Goal: Navigation & Orientation: Find specific page/section

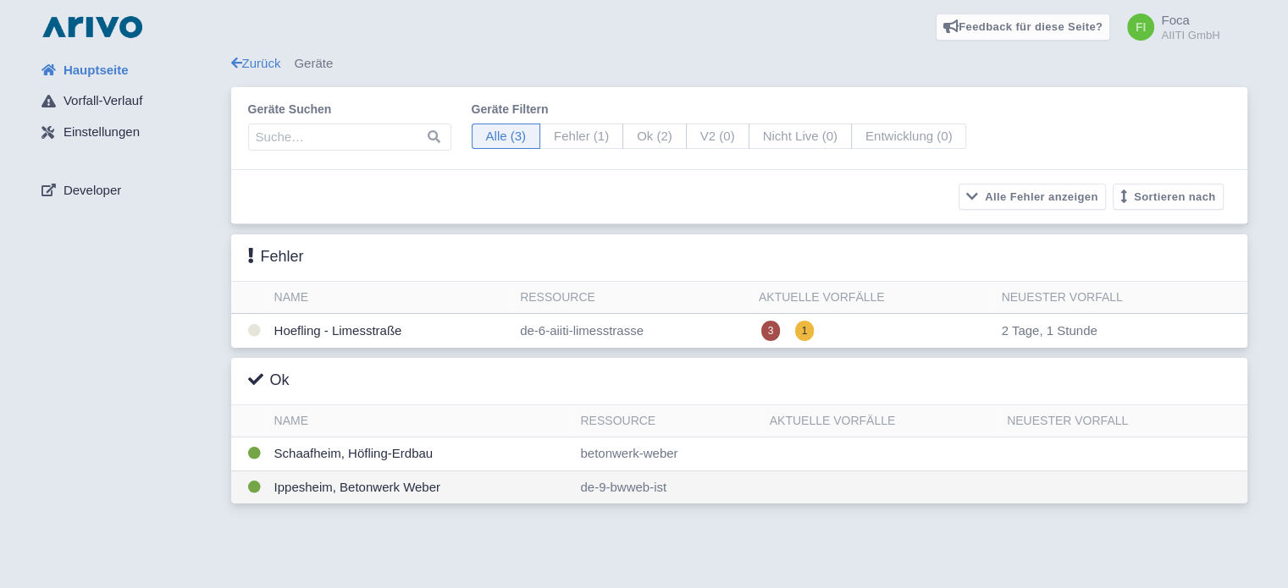
click at [323, 487] on td "Ippesheim, Betonwerk Weber" at bounding box center [421, 487] width 306 height 33
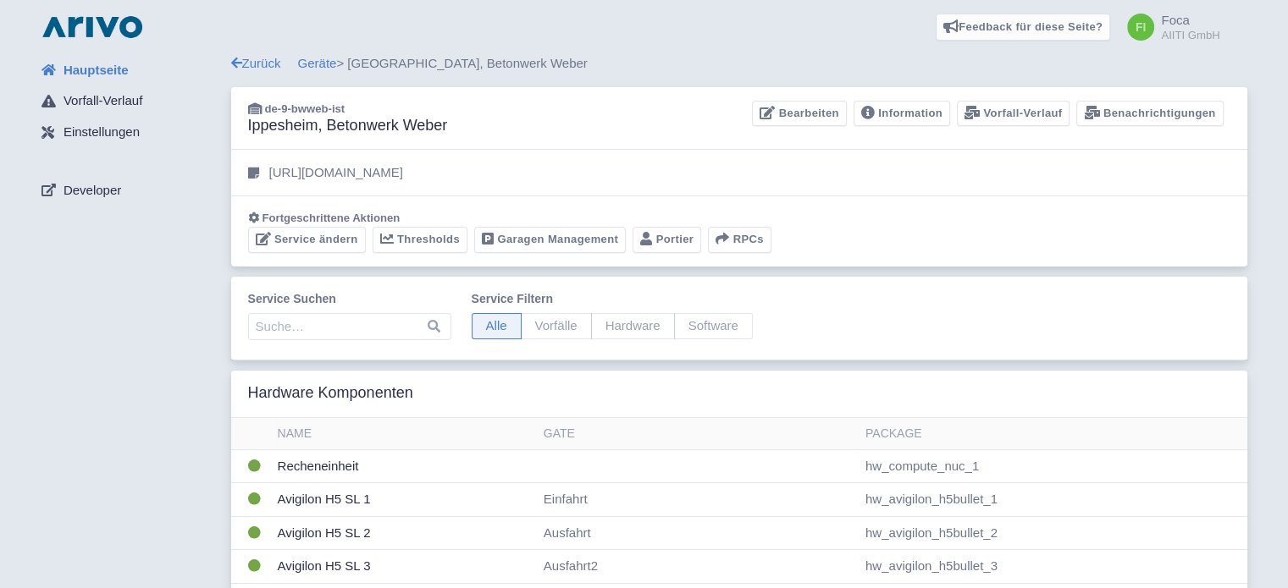
scroll to position [254, 0]
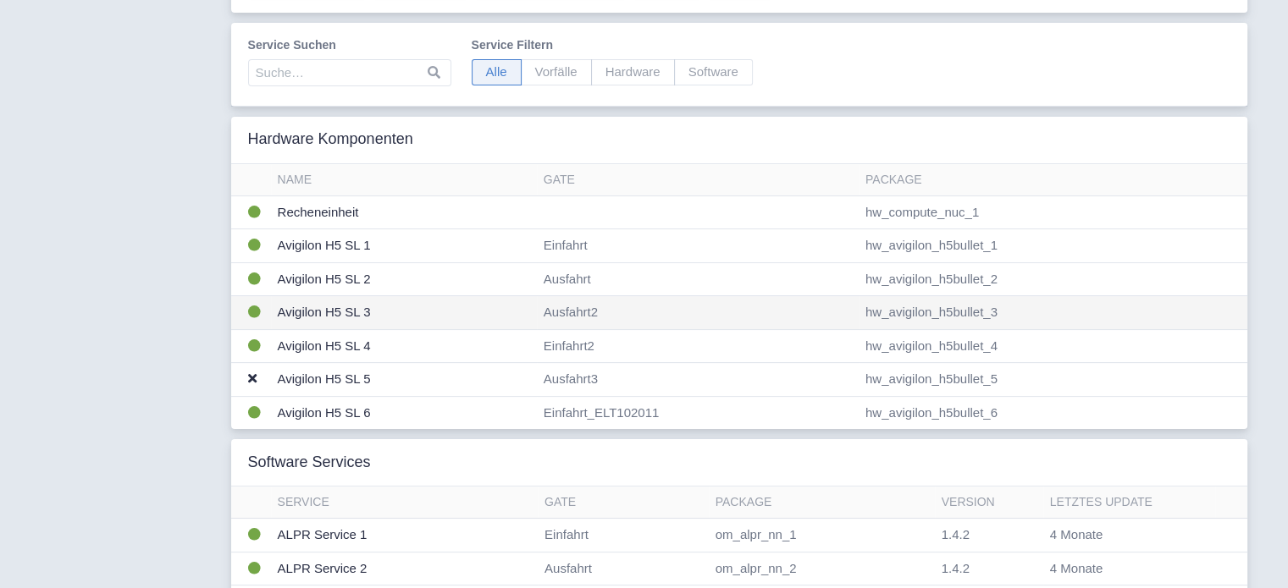
click at [323, 310] on td "Avigilon H5 SL 3" at bounding box center [404, 313] width 266 height 34
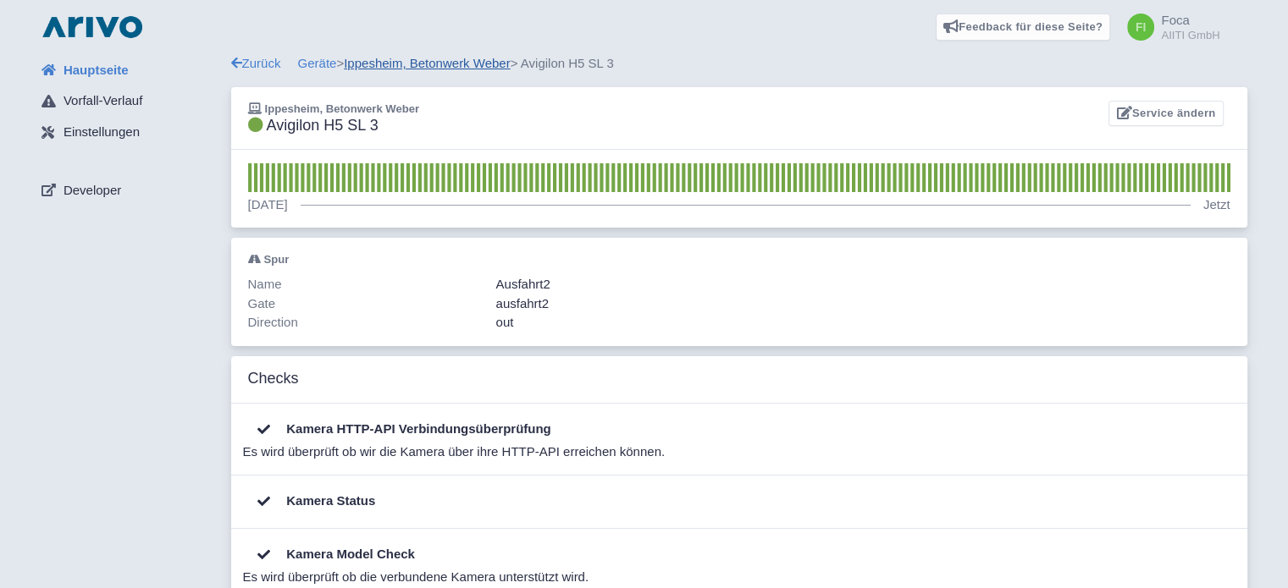
click at [461, 63] on link "Ippesheim, Betonwerk Weber" at bounding box center [427, 63] width 167 height 14
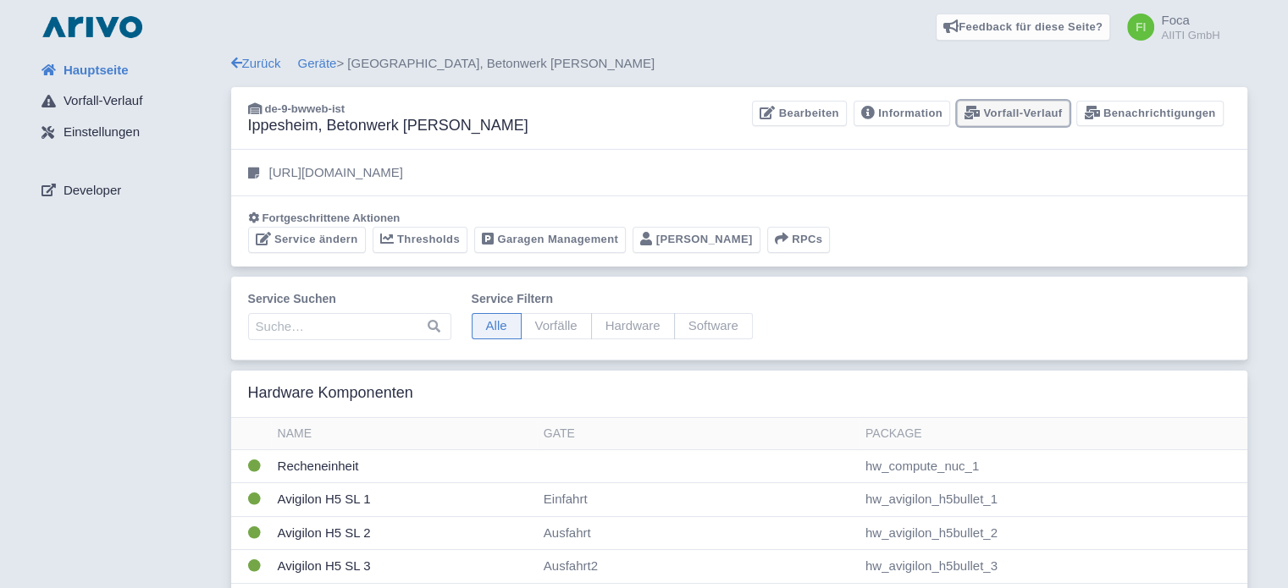
click at [999, 115] on link "Vorfall-Verlauf" at bounding box center [1013, 114] width 113 height 26
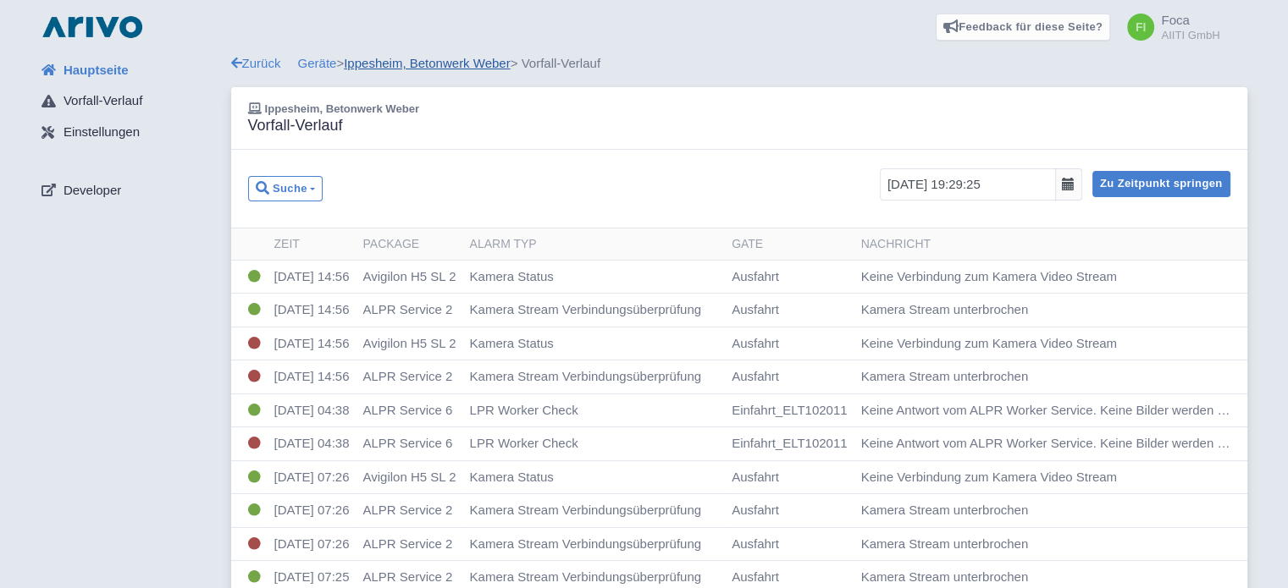
click at [416, 64] on link "Ippesheim, Betonwerk Weber" at bounding box center [427, 63] width 167 height 14
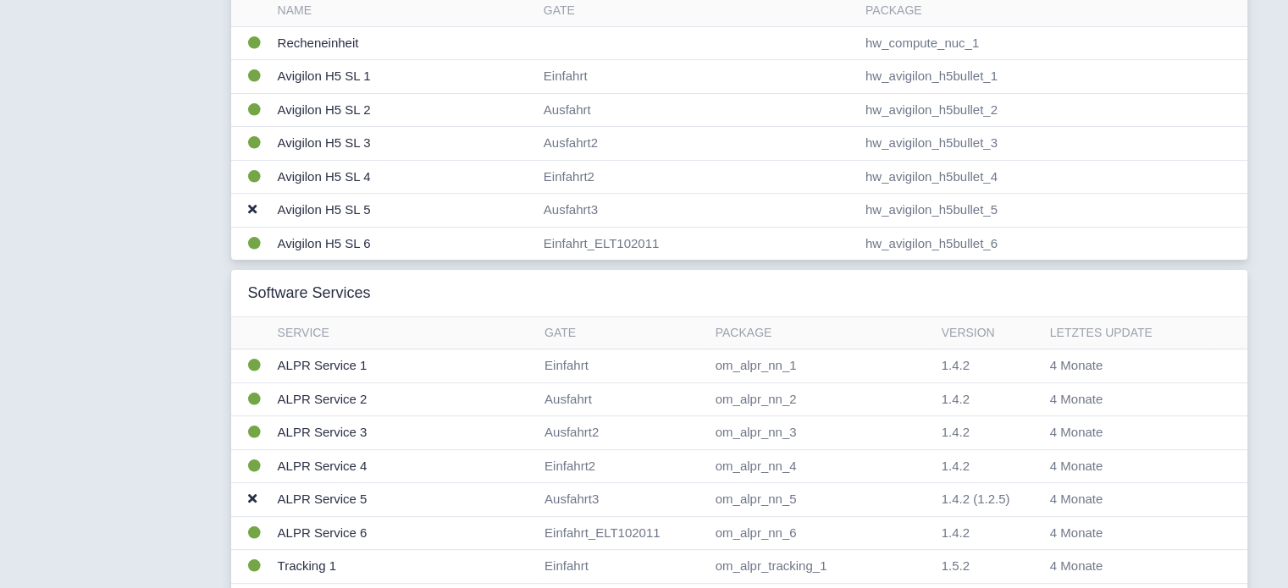
scroll to position [339, 0]
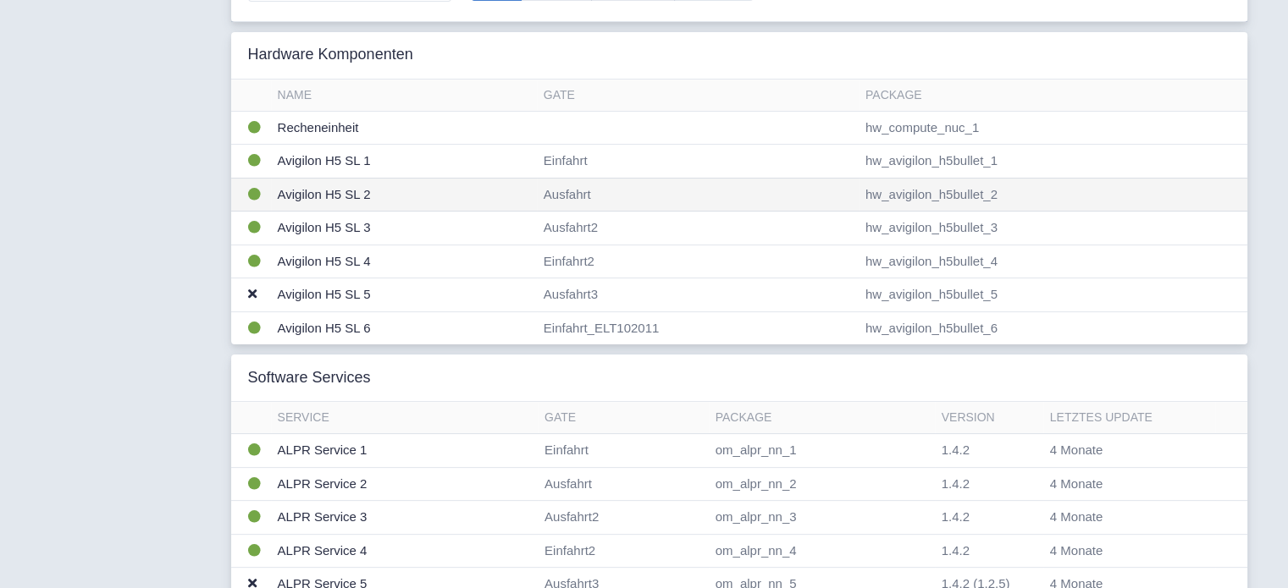
click at [969, 193] on td "hw_avigilon_h5bullet_2" at bounding box center [1052, 195] width 389 height 34
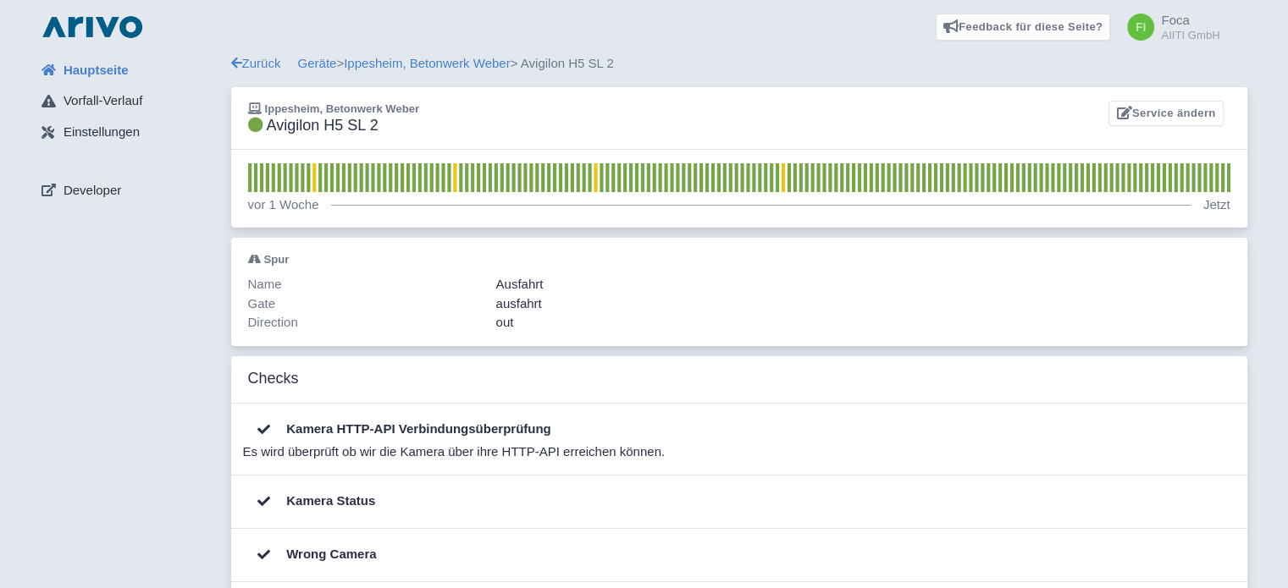
click at [79, 72] on span "Hauptseite" at bounding box center [95, 70] width 65 height 19
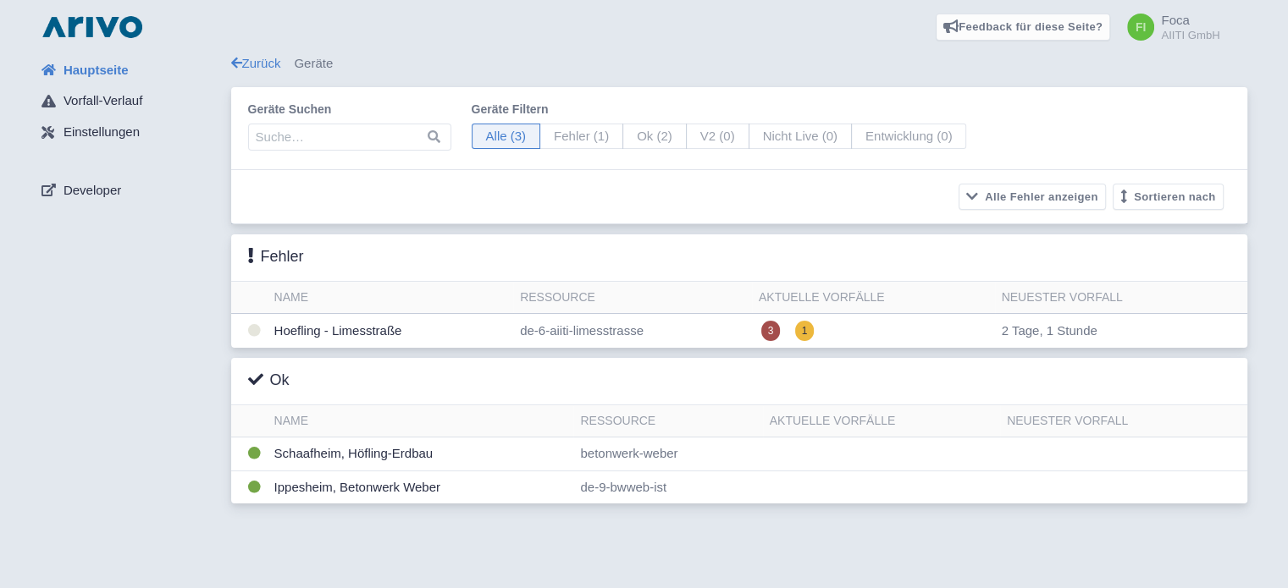
click at [1179, 25] on span "Foca" at bounding box center [1175, 20] width 28 height 14
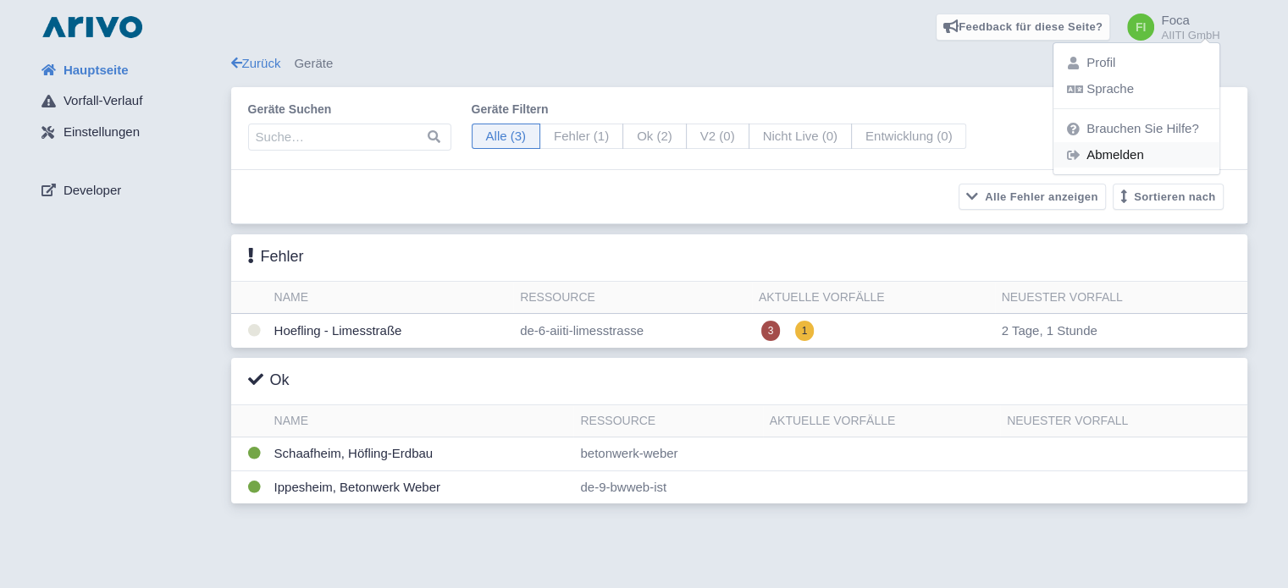
click at [1129, 158] on link "Abmelden" at bounding box center [1136, 155] width 166 height 26
